Goal: Transaction & Acquisition: Purchase product/service

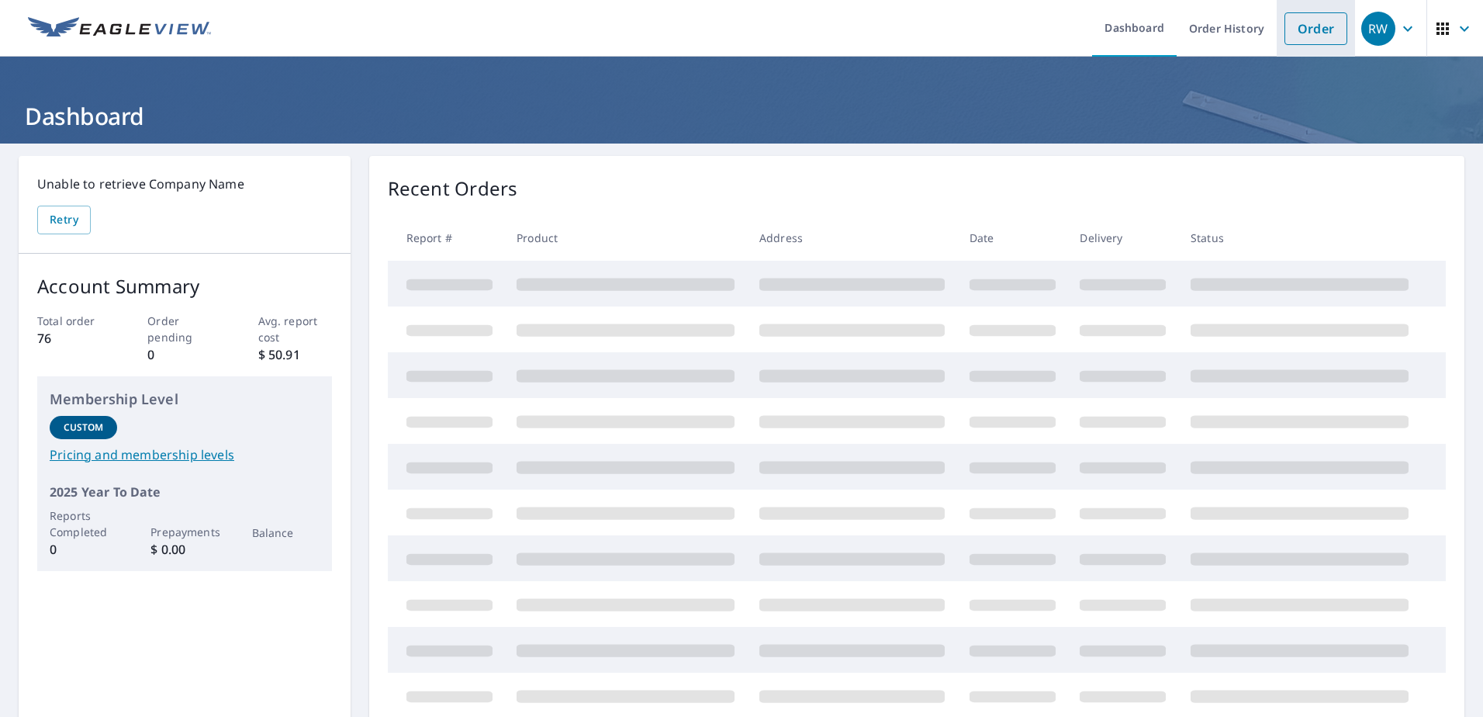
click at [1301, 22] on link "Order" at bounding box center [1315, 28] width 63 height 33
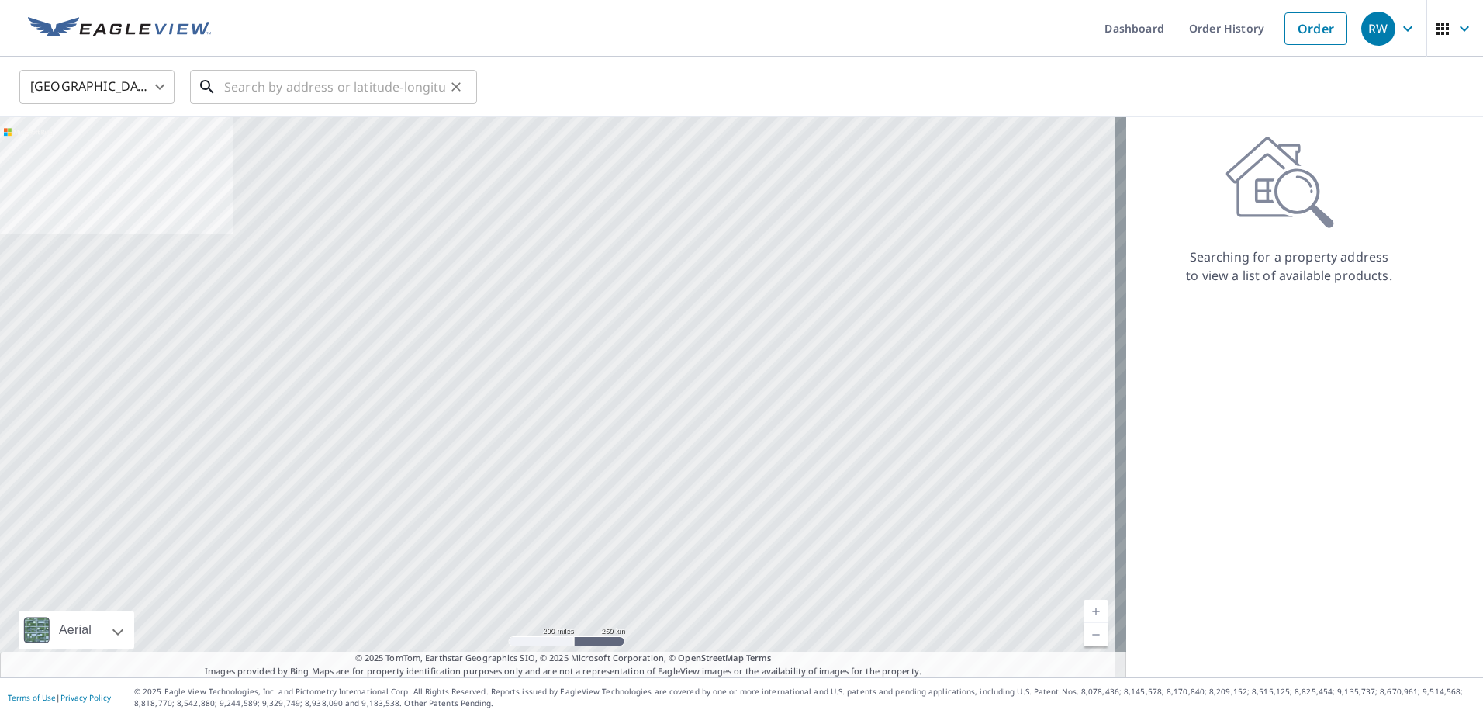
click at [308, 90] on input "text" at bounding box center [334, 86] width 221 height 43
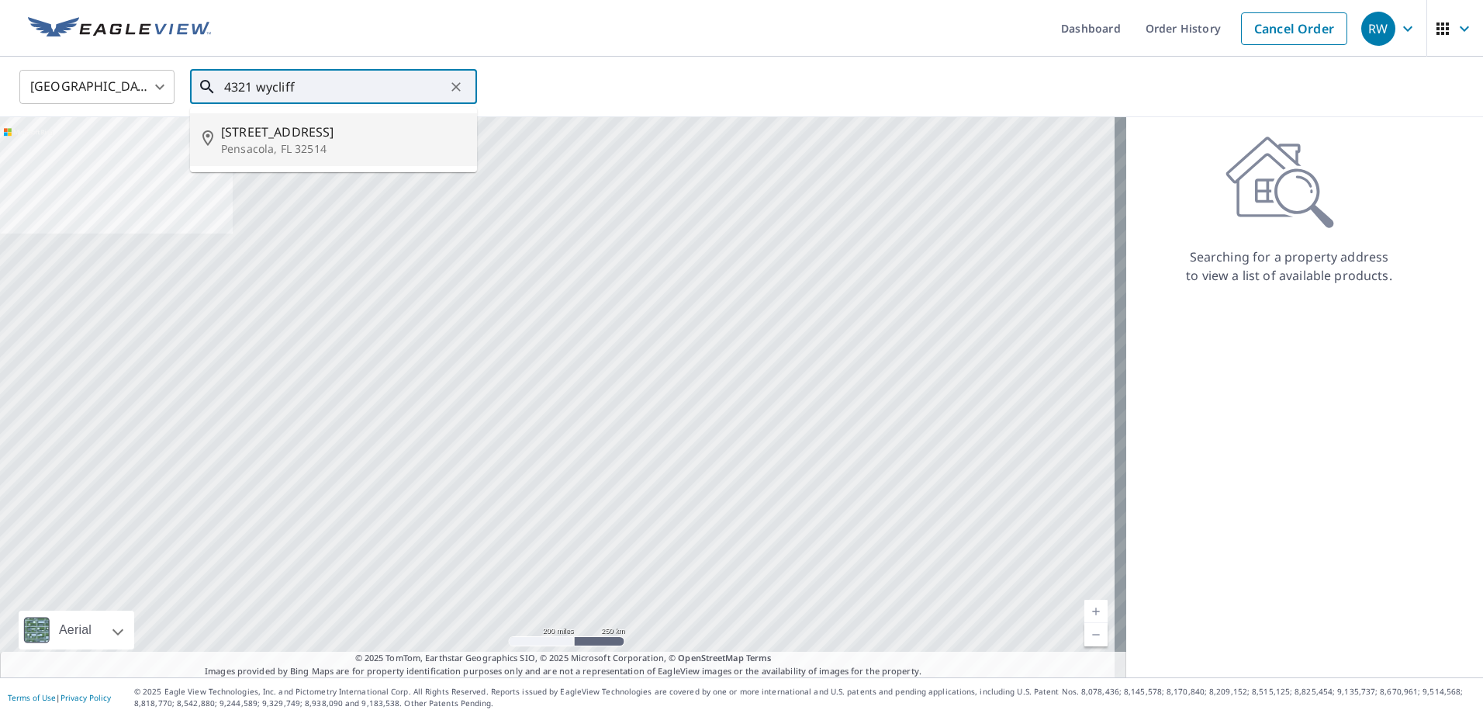
click at [295, 139] on span "[STREET_ADDRESS]" at bounding box center [343, 132] width 244 height 19
type input "[STREET_ADDRESS][PERSON_NAME]"
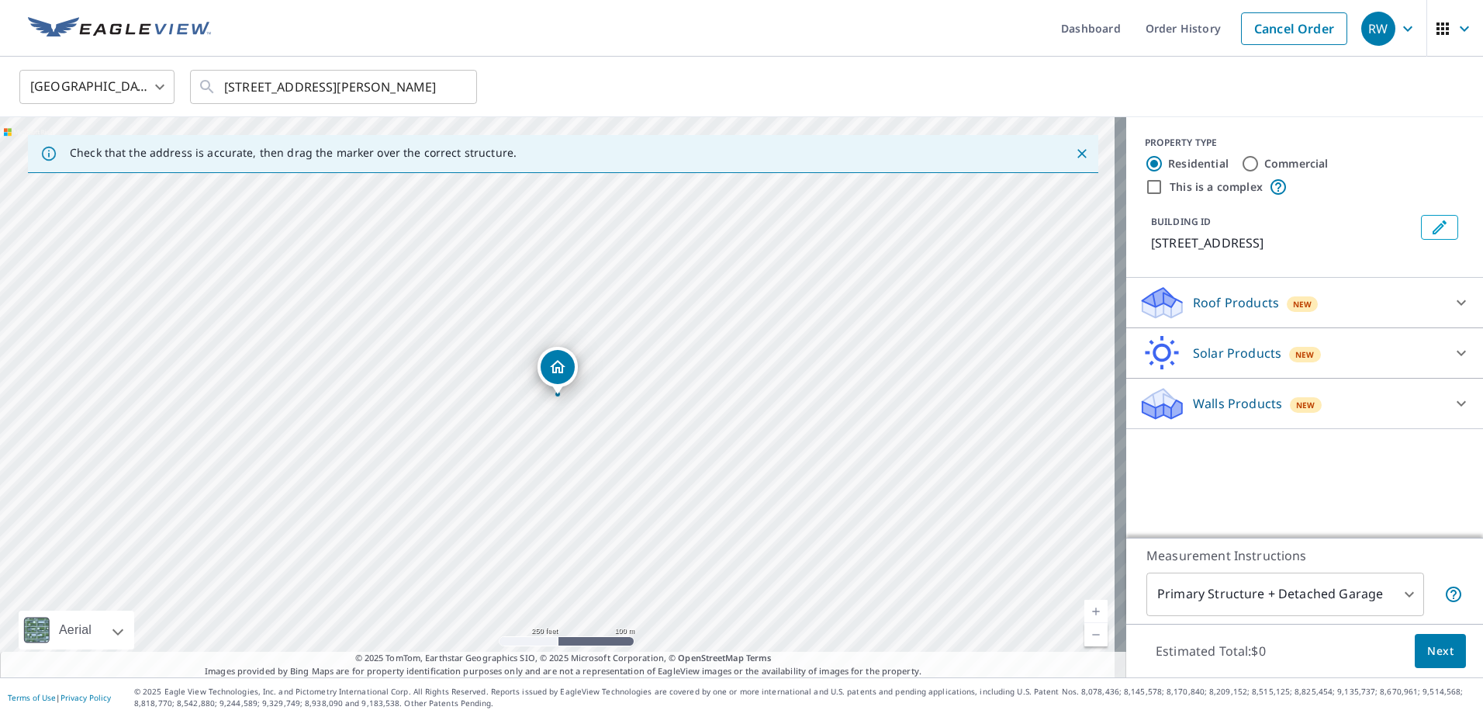
click at [1452, 303] on icon at bounding box center [1461, 302] width 19 height 19
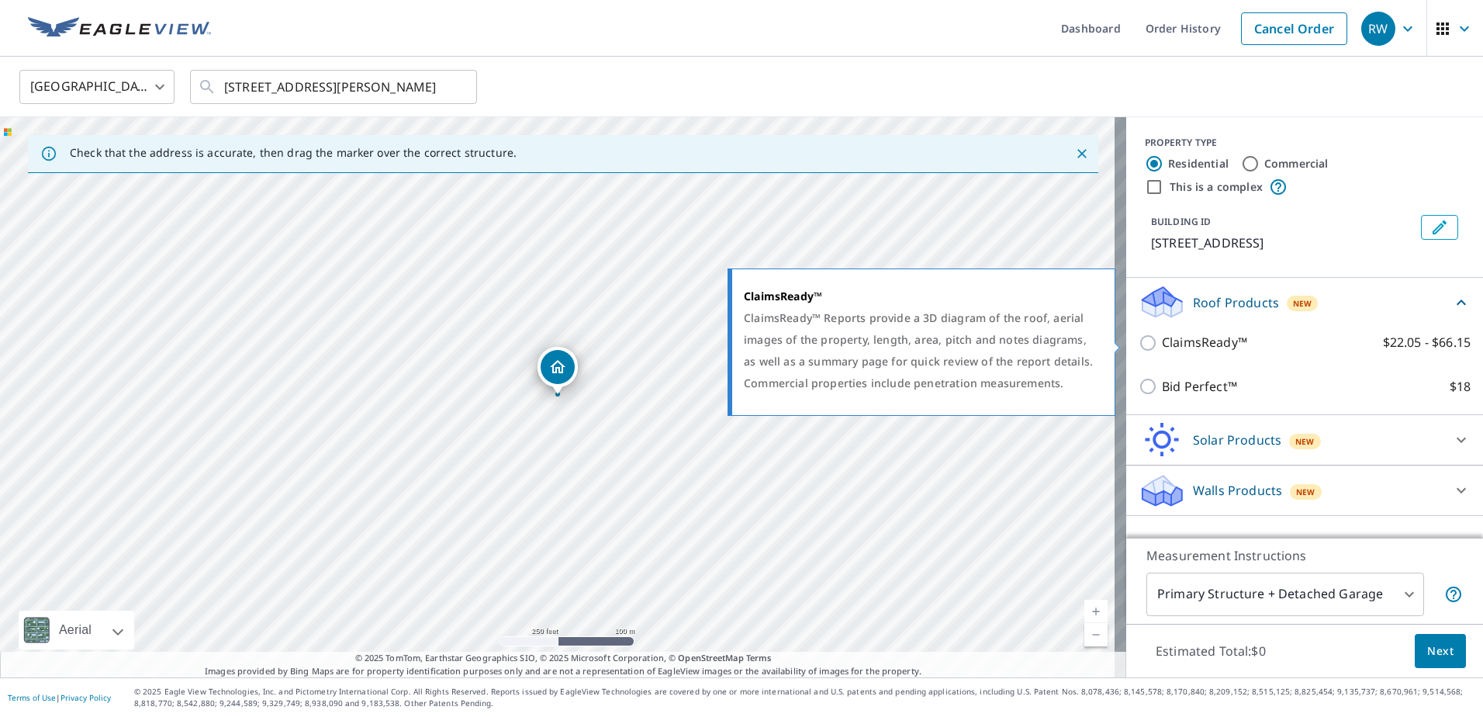
click at [1139, 343] on input "ClaimsReady™ $22.05 - $66.15" at bounding box center [1150, 343] width 23 height 19
checkbox input "true"
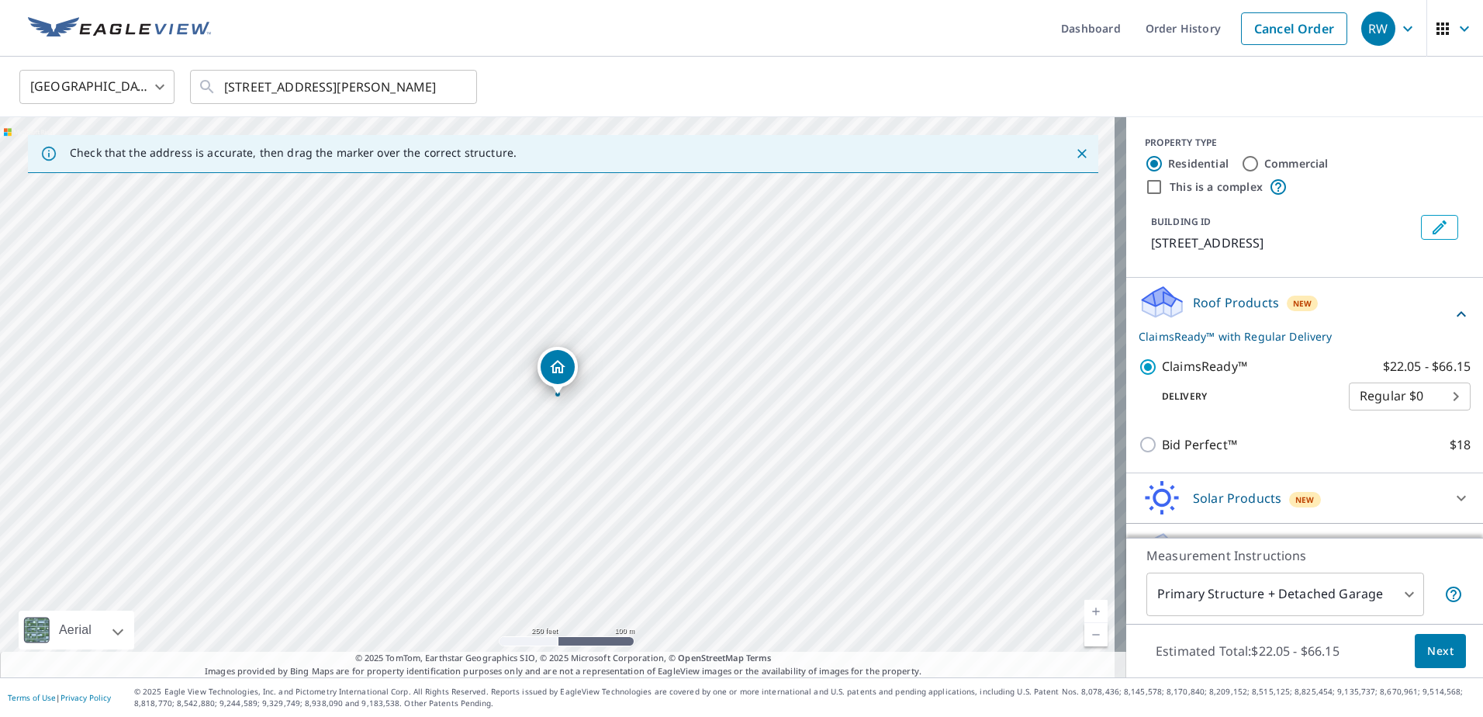
scroll to position [36, 0]
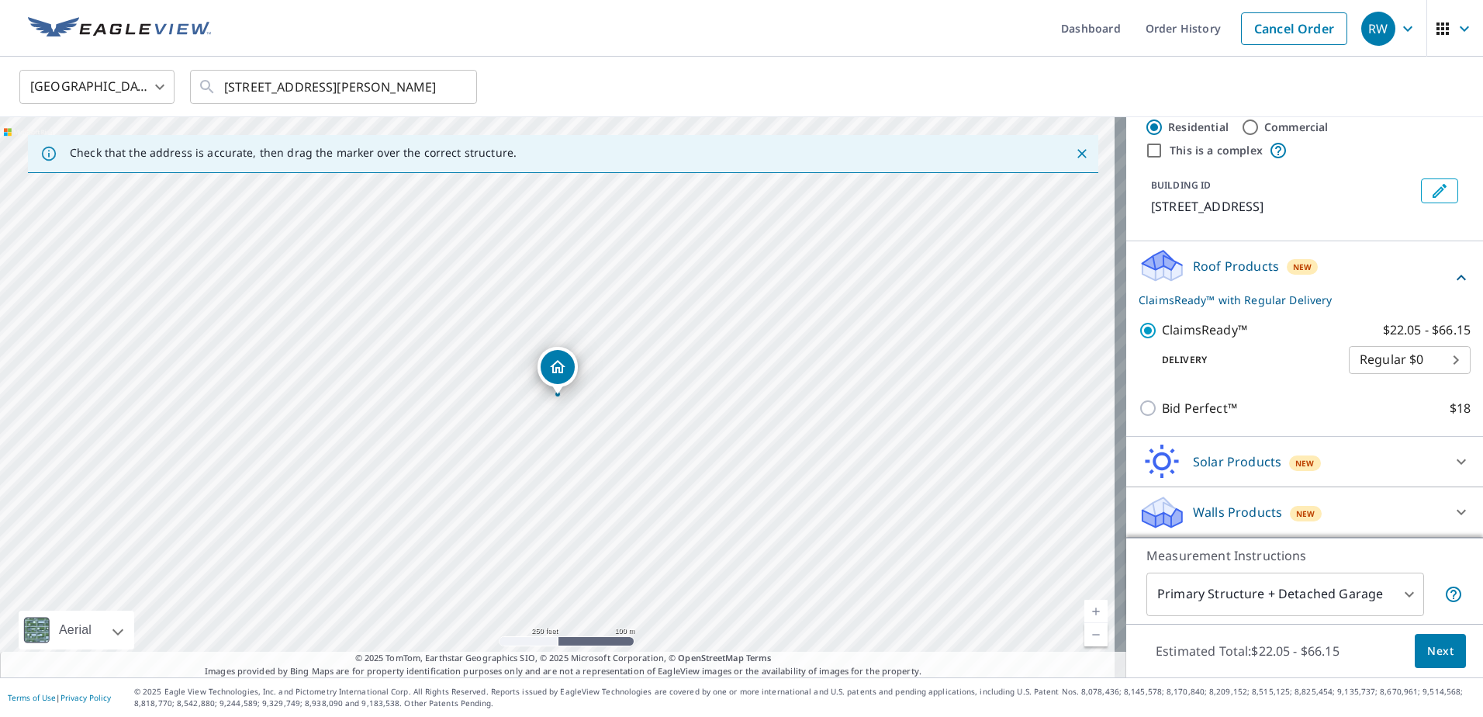
click at [1427, 645] on span "Next" at bounding box center [1440, 650] width 26 height 19
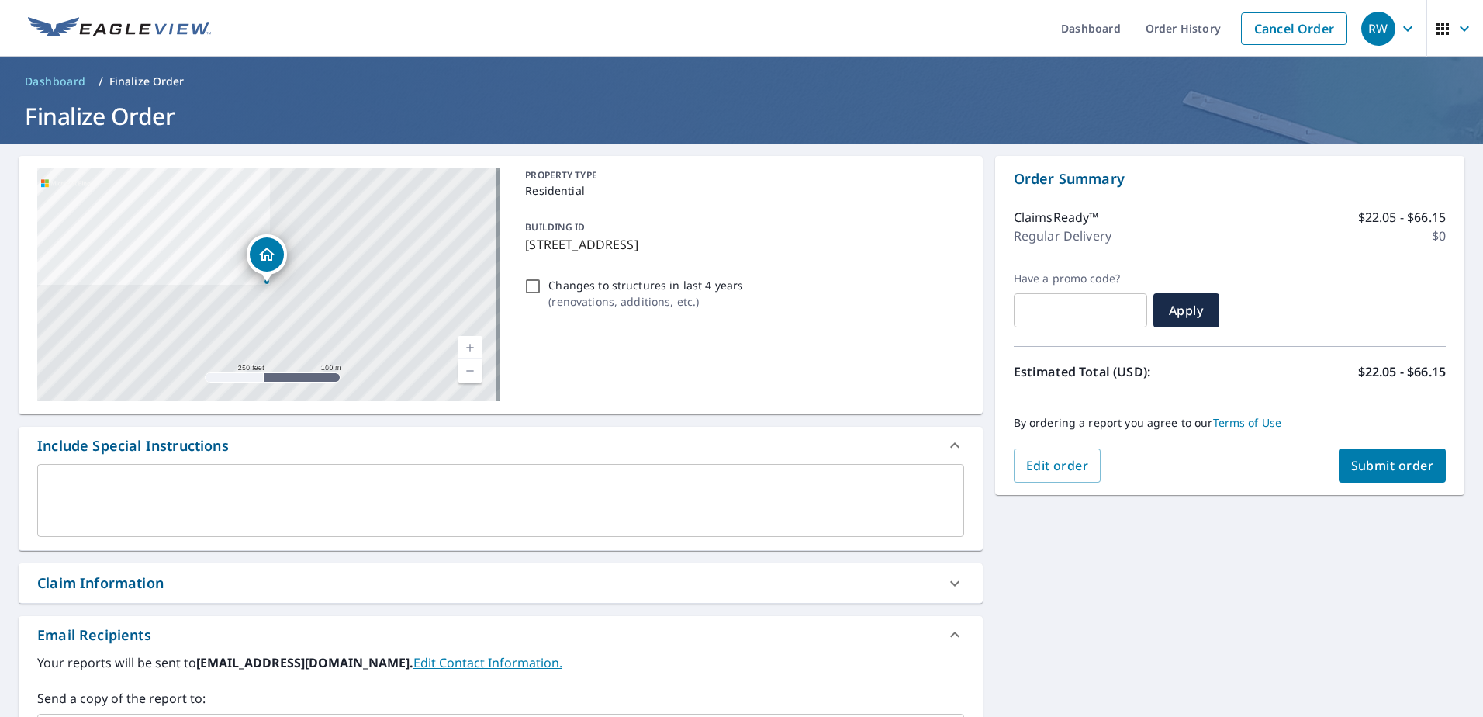
click at [1373, 464] on span "Submit order" at bounding box center [1392, 465] width 83 height 17
